Goal: Navigation & Orientation: Find specific page/section

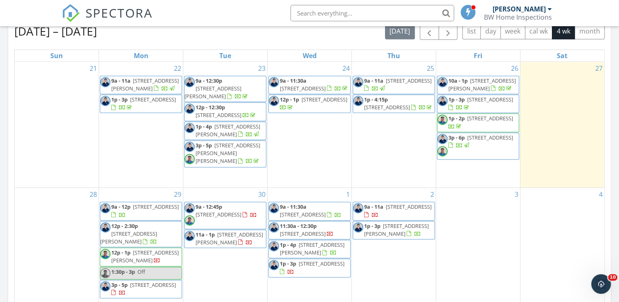
scroll to position [757, 631]
click at [609, 173] on div "Sep 21 – Oct 18, 2025 today list day week cal wk 4 wk month Sun Mon Tue Wed Thu…" at bounding box center [309, 203] width 602 height 372
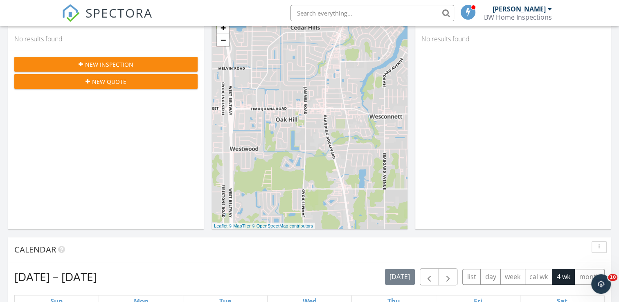
scroll to position [0, 0]
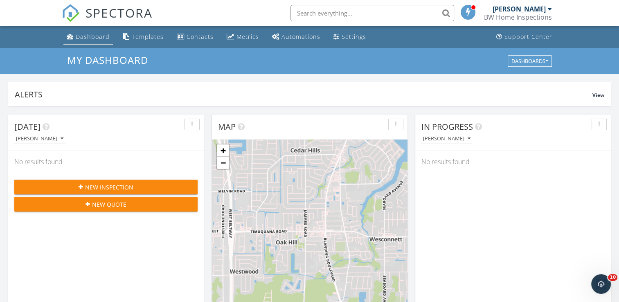
click at [97, 38] on div "Dashboard" at bounding box center [93, 37] width 34 height 8
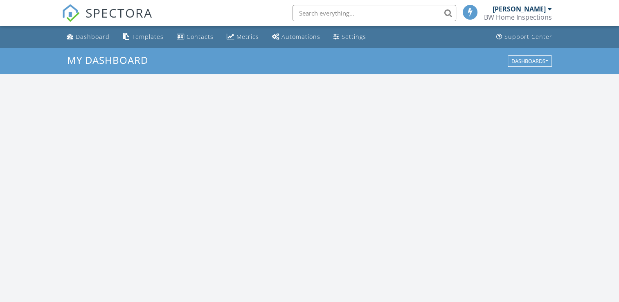
scroll to position [757, 631]
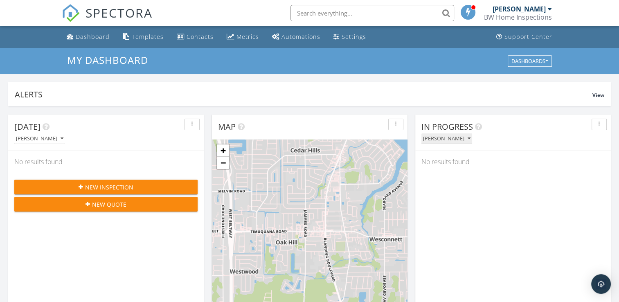
click at [423, 139] on div "[PERSON_NAME]" at bounding box center [446, 139] width 47 height 6
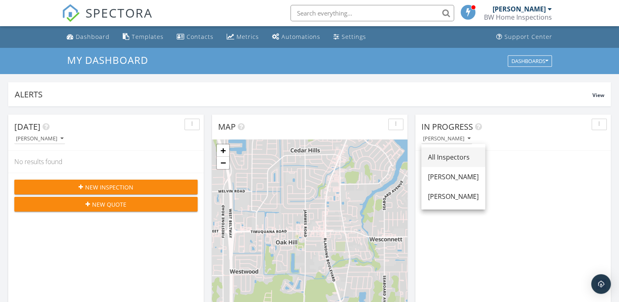
click at [432, 156] on div "All Inspectors" at bounding box center [453, 157] width 51 height 10
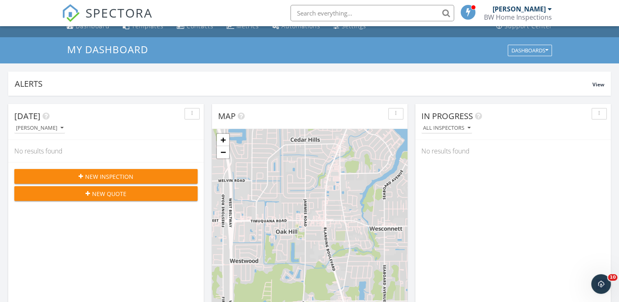
scroll to position [0, 0]
